Goal: Find specific page/section: Find specific page/section

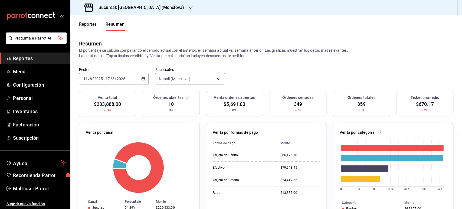
click at [142, 6] on h3 "Sucursal: [GEOGRAPHIC_DATA] (Monclova)" at bounding box center [139, 7] width 90 height 6
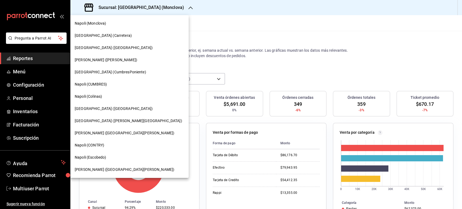
click at [203, 54] on div at bounding box center [231, 104] width 462 height 209
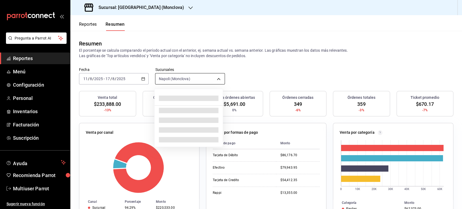
click at [157, 75] on body "Pregunta a Parrot AI Reportes Menú Configuración Personal Inventarios Facturaci…" at bounding box center [231, 104] width 462 height 209
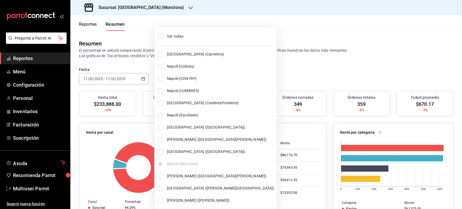
click at [164, 35] on li "Ver todas" at bounding box center [216, 36] width 122 height 14
type input "[object Object],[object Object],[object Object],[object Object],[object Object]…"
checkbox input "true"
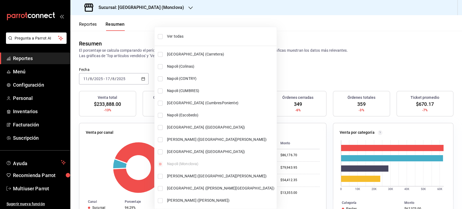
checkbox input "true"
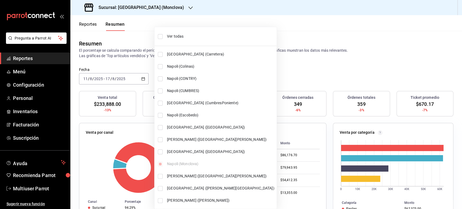
checkbox input "true"
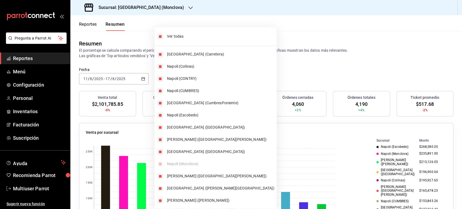
click at [260, 38] on div at bounding box center [231, 104] width 462 height 209
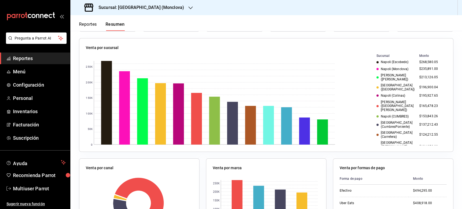
scroll to position [81, 0]
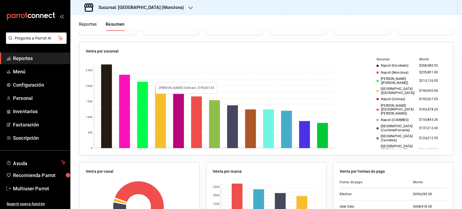
click at [179, 98] on rect at bounding box center [178, 117] width 11 height 61
click at [184, 103] on rect at bounding box center [178, 117] width 11 height 61
click at [178, 101] on rect at bounding box center [178, 117] width 11 height 61
